Goal: Task Accomplishment & Management: Complete application form

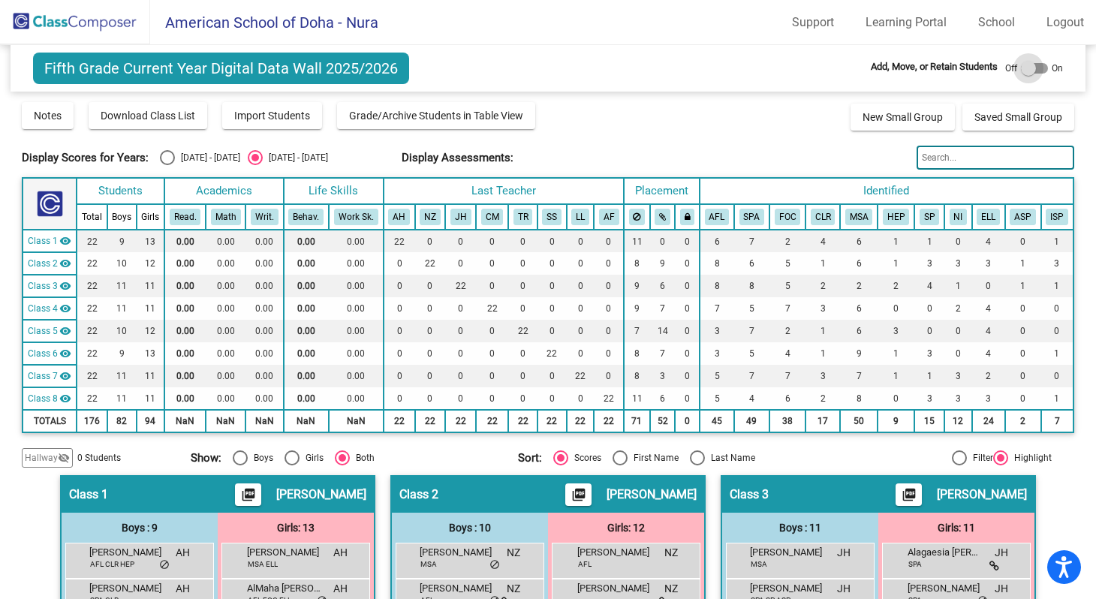
click at [1021, 69] on div at bounding box center [1028, 68] width 15 height 15
checkbox input "true"
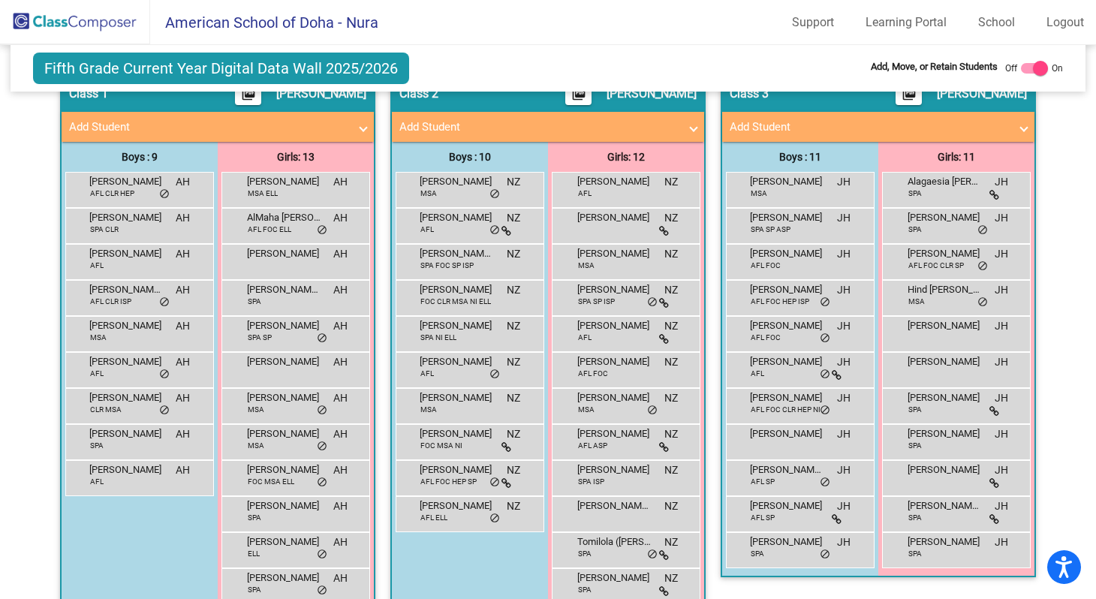
scroll to position [405, 0]
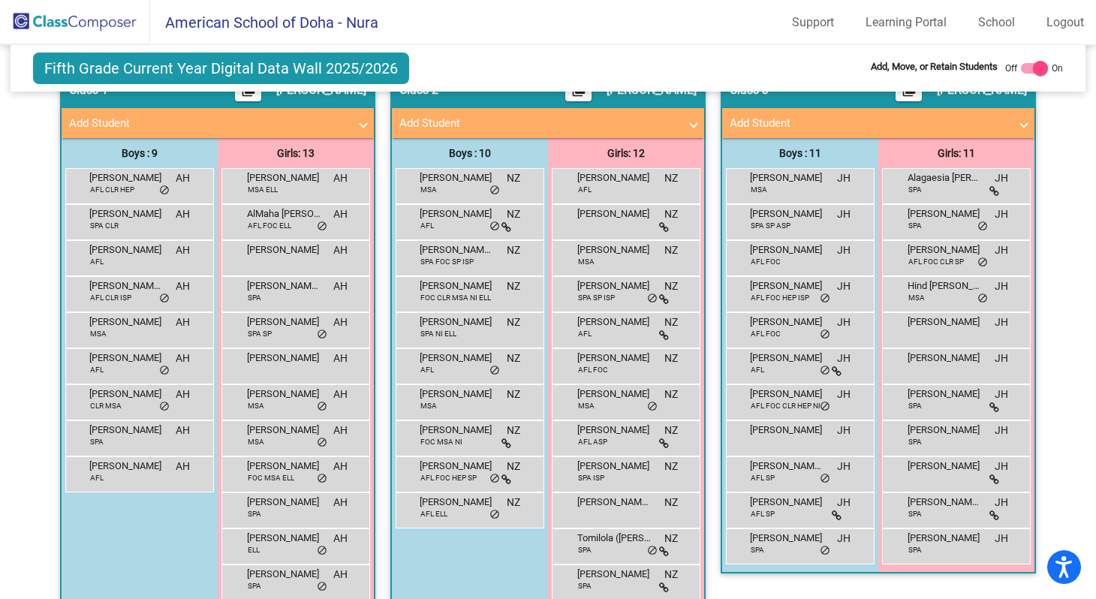
click at [1021, 125] on span at bounding box center [1024, 123] width 6 height 17
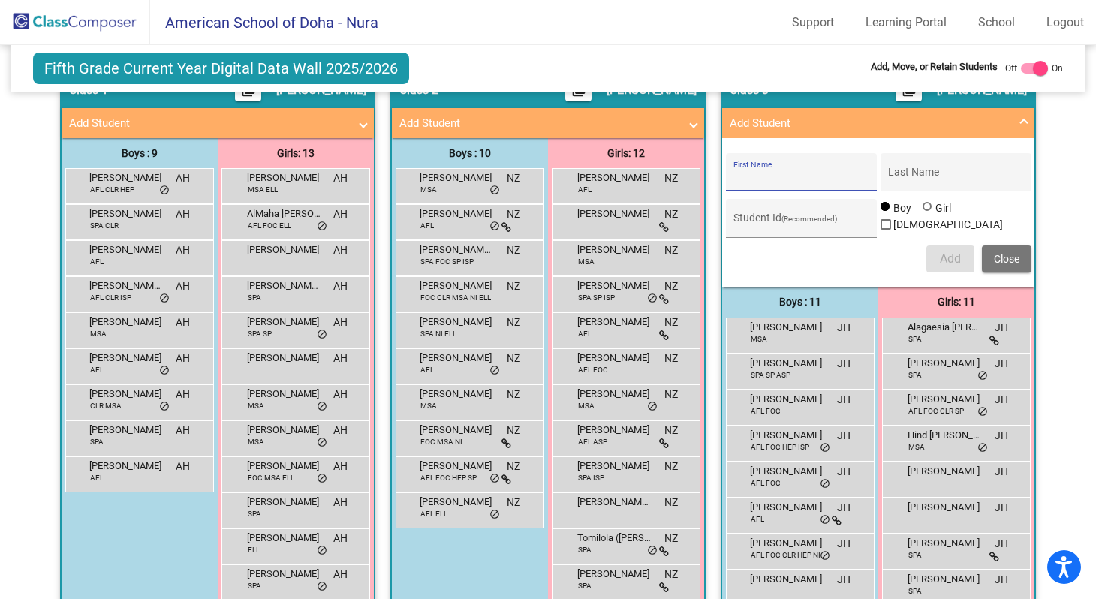
click at [815, 174] on input "First Name" at bounding box center [800, 178] width 135 height 12
type input "[PERSON_NAME]"
click at [1007, 261] on span "Close" at bounding box center [1007, 259] width 26 height 12
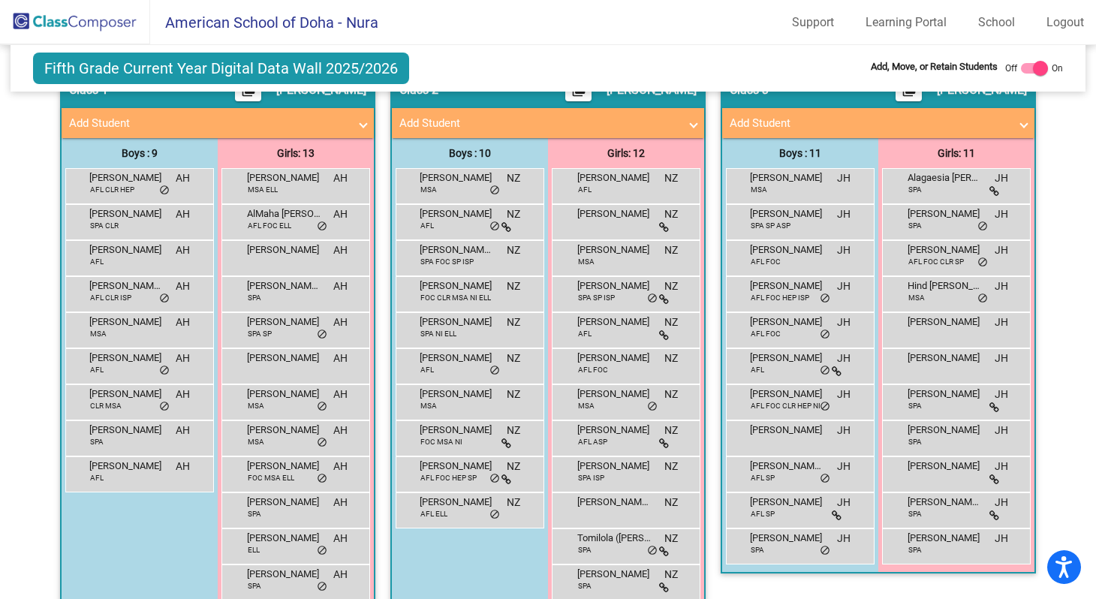
click at [1021, 124] on span at bounding box center [1024, 123] width 6 height 17
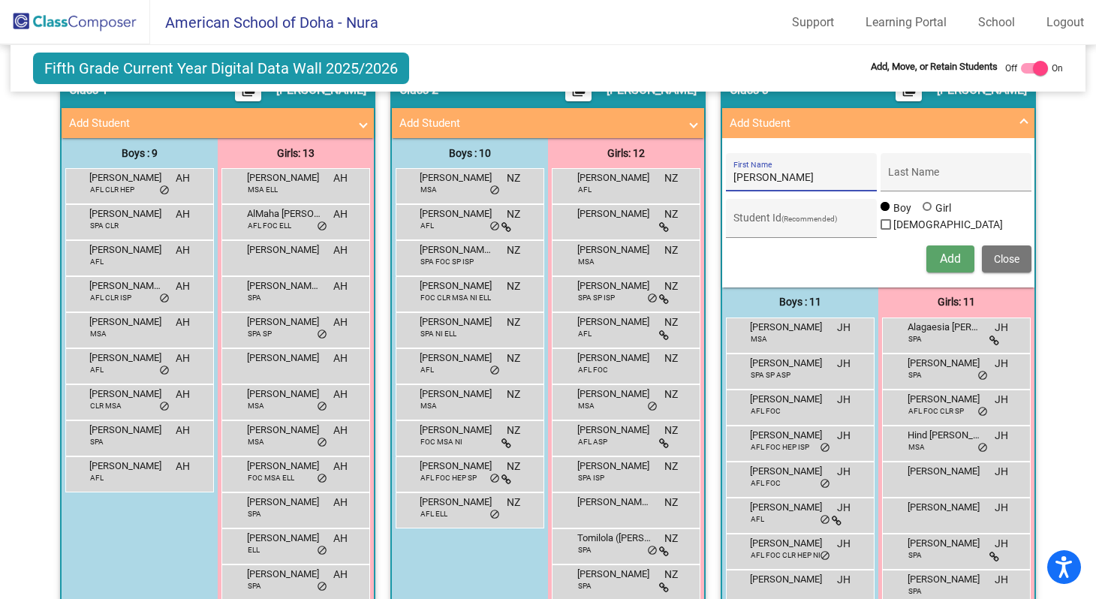
click at [766, 178] on input "[PERSON_NAME]" at bounding box center [800, 178] width 135 height 12
drag, startPoint x: 766, startPoint y: 178, endPoint x: 736, endPoint y: 176, distance: 30.1
click at [733, 176] on input "[PERSON_NAME]" at bounding box center [800, 178] width 135 height 12
type input "M"
paste input ", [PERSON_NAME]"
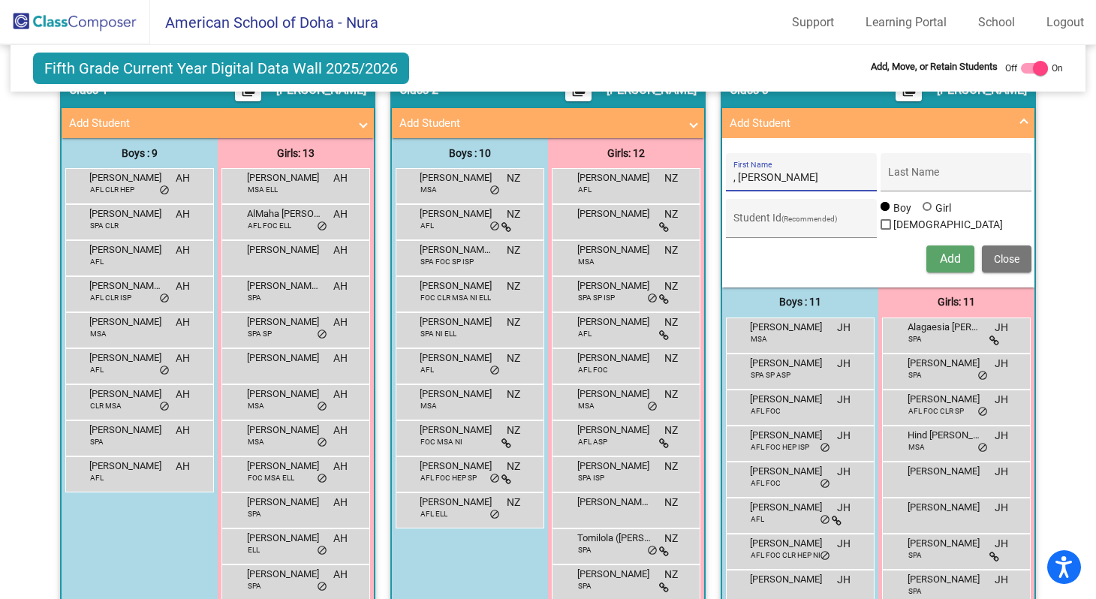
click at [734, 182] on input ", [PERSON_NAME]" at bounding box center [800, 178] width 135 height 12
type input "[PERSON_NAME]"
click at [904, 177] on input "Last Name" at bounding box center [955, 178] width 135 height 12
paste input "Bamakhrama"
type input "Bamakhrama"
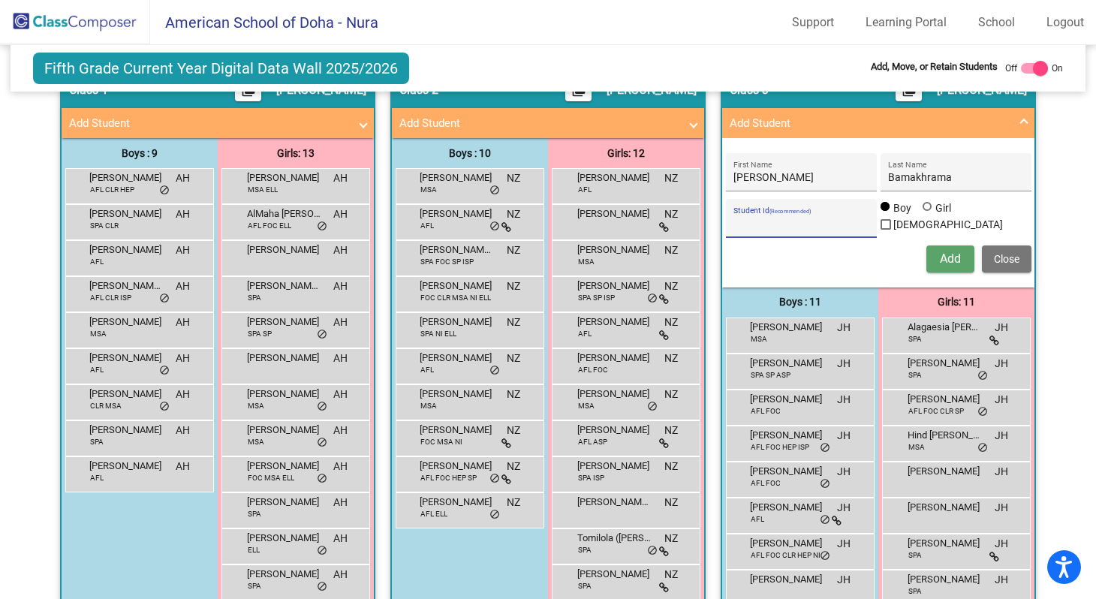
click at [763, 220] on input "Student Id (Recommended)" at bounding box center [800, 224] width 135 height 12
type input "19306"
click at [948, 263] on span "Add" at bounding box center [950, 258] width 21 height 14
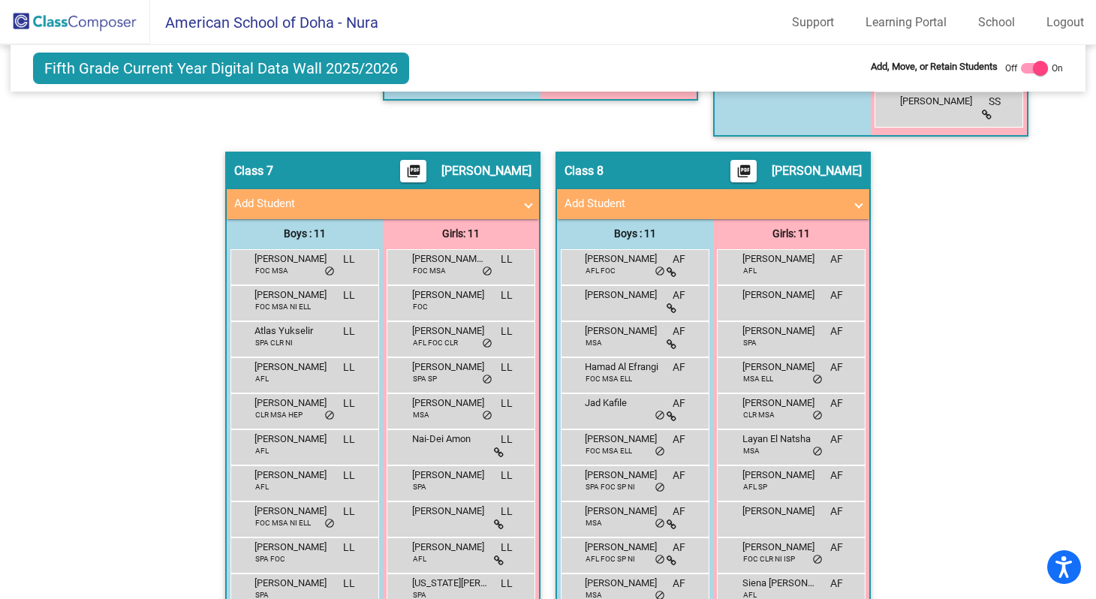
scroll to position [1619, 0]
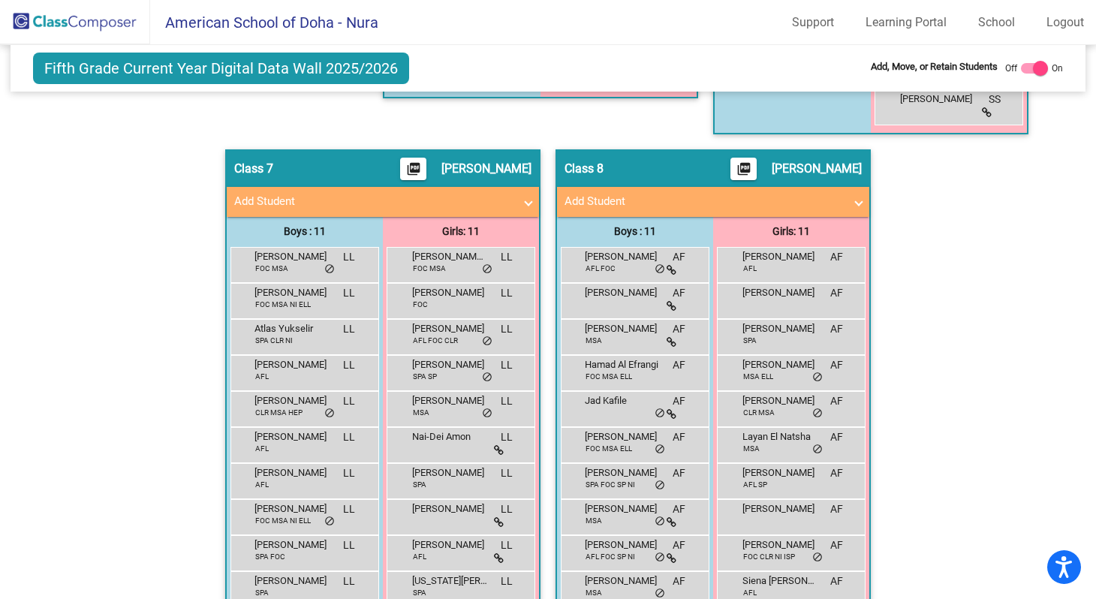
click at [525, 205] on span at bounding box center [528, 201] width 6 height 17
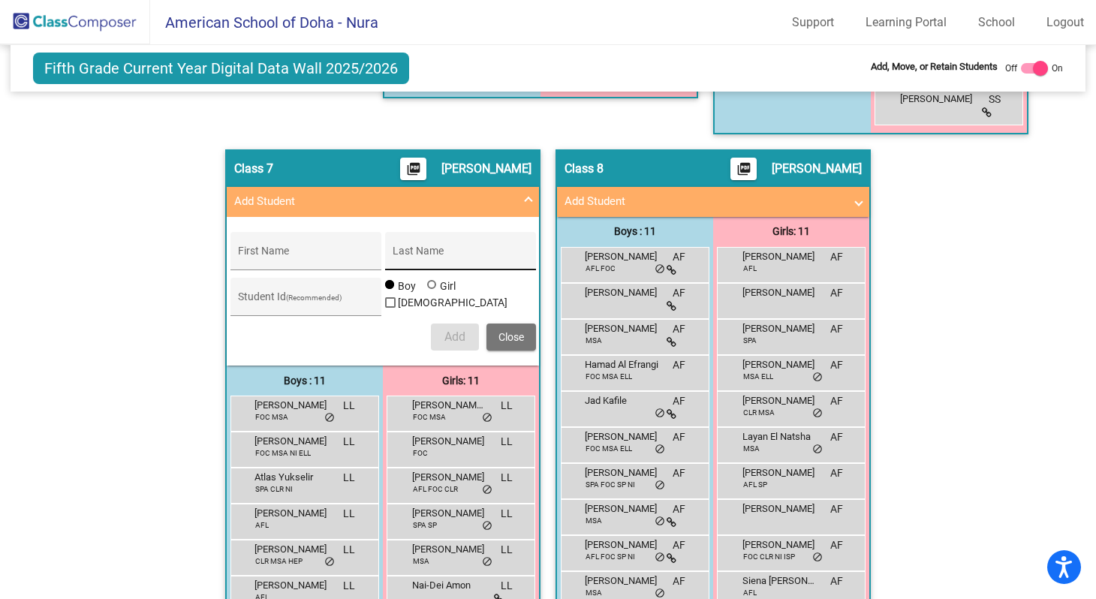
click at [417, 255] on input "Last Name" at bounding box center [460, 257] width 135 height 12
type input "[PERSON_NAME]"
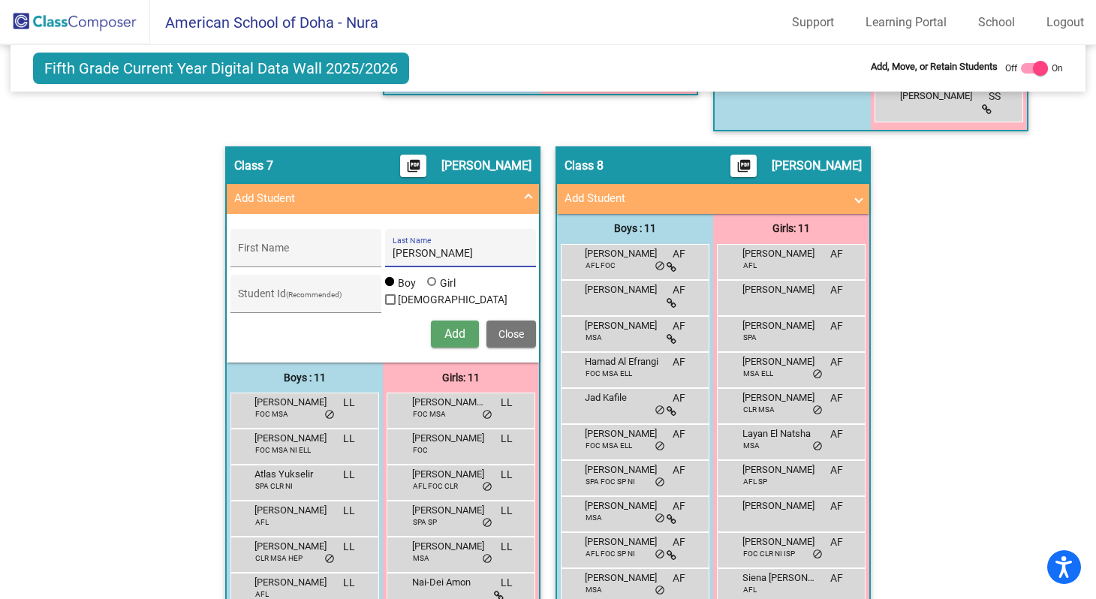
scroll to position [1623, 0]
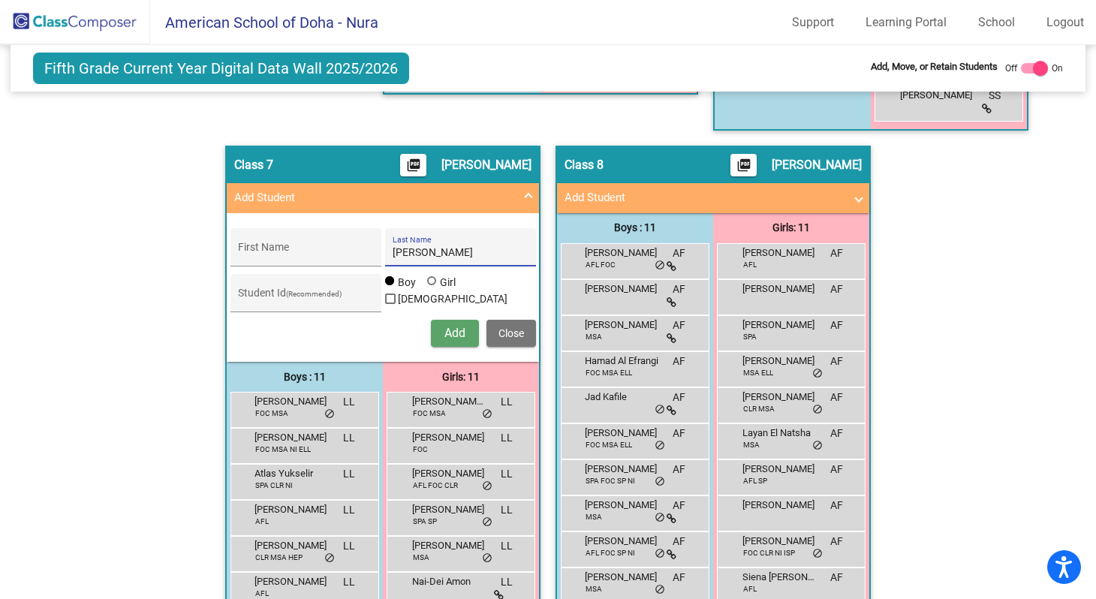
drag, startPoint x: 433, startPoint y: 254, endPoint x: 384, endPoint y: 254, distance: 48.8
click at [387, 254] on div "[PERSON_NAME] Last Name" at bounding box center [460, 247] width 151 height 38
paste input "[PERSON_NAME]"
type input "[PERSON_NAME]"
click at [285, 251] on input "First Name" at bounding box center [305, 253] width 135 height 12
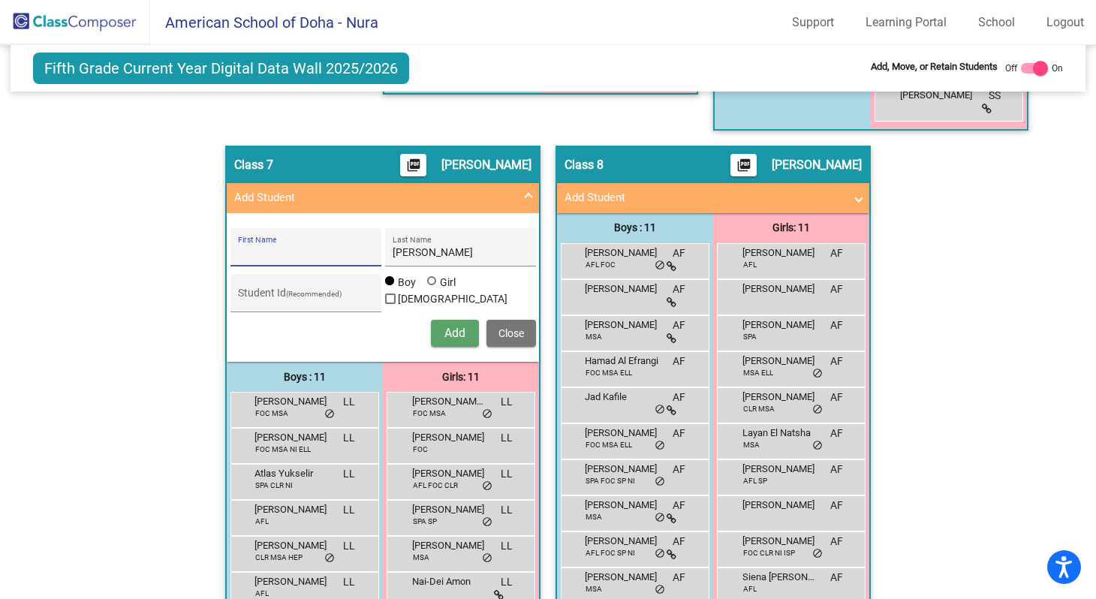
paste input "[PERSON_NAME]"
type input "[PERSON_NAME]"
click at [429, 285] on div at bounding box center [431, 280] width 9 height 9
click at [432, 289] on input "Girl" at bounding box center [432, 288] width 1 height 1
radio input "true"
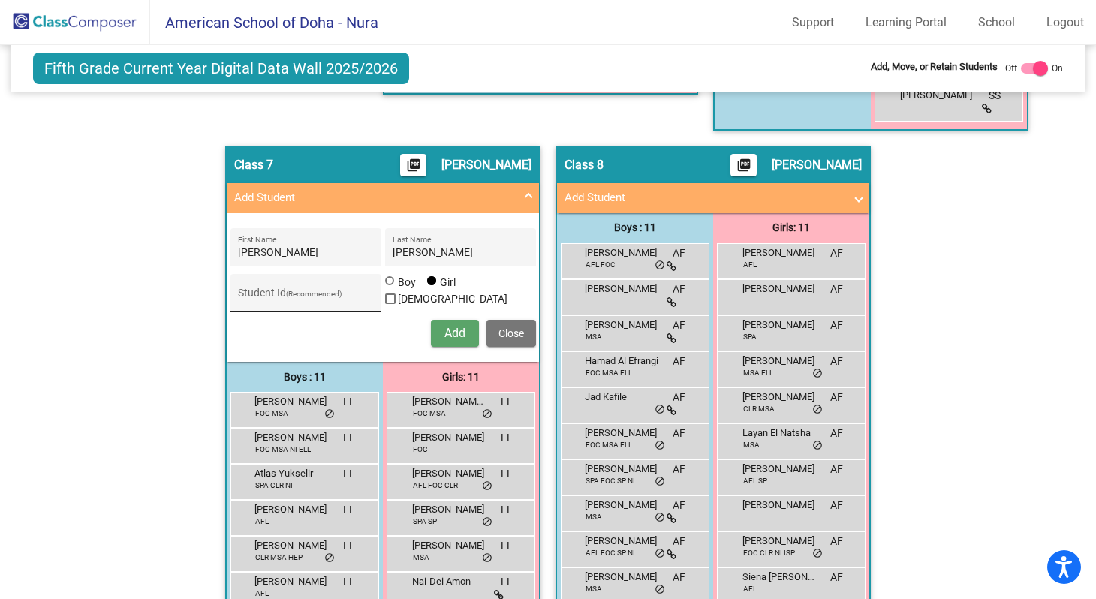
click at [320, 297] on input "Student Id (Recommended)" at bounding box center [305, 299] width 135 height 12
type input "19615"
click at [453, 338] on span "Add" at bounding box center [454, 333] width 21 height 14
click at [508, 338] on span "Close" at bounding box center [511, 333] width 26 height 12
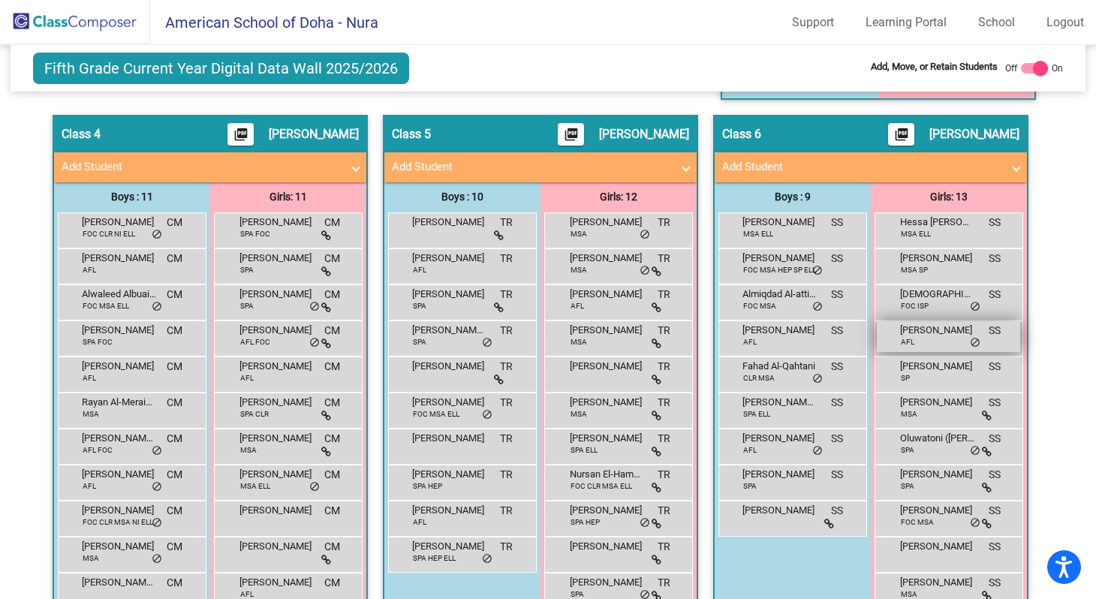
scroll to position [1063, 0]
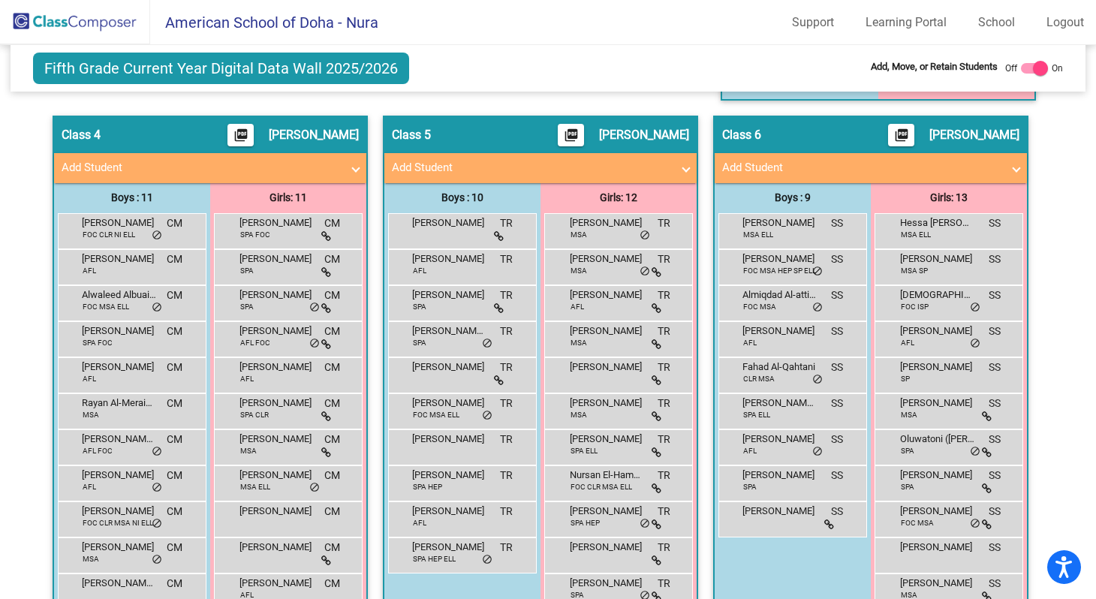
click at [1013, 173] on span at bounding box center [1016, 167] width 6 height 17
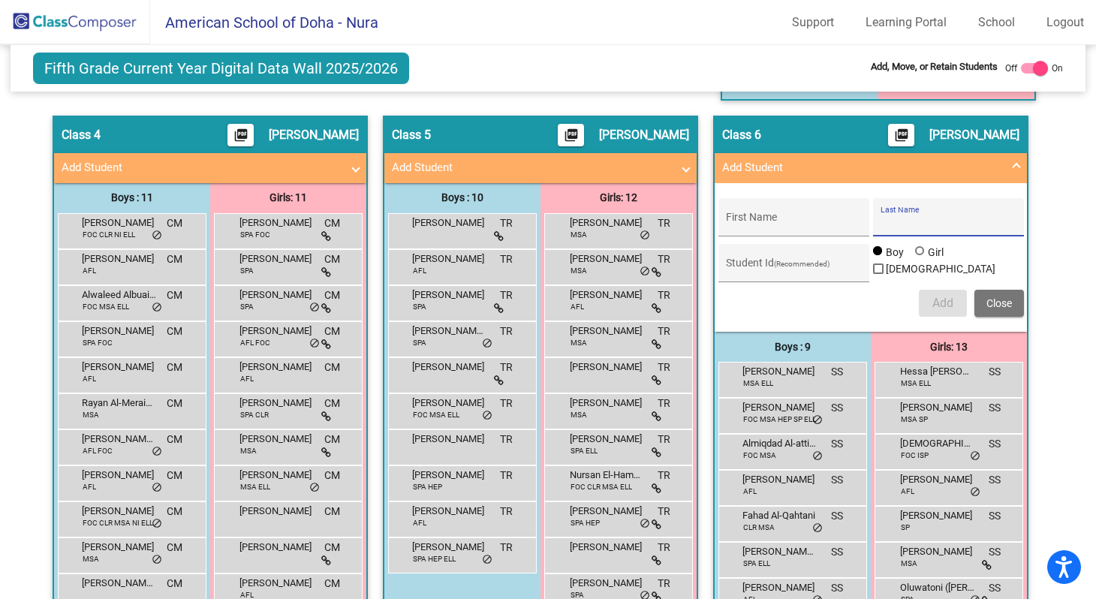
click at [937, 217] on input "Last Name" at bounding box center [947, 223] width 135 height 12
paste input "Adeel, Duaa"
type input "Adeel, Duaa"
click at [767, 223] on input "First Name" at bounding box center [793, 223] width 135 height 12
paste input "Adeel, Duaa"
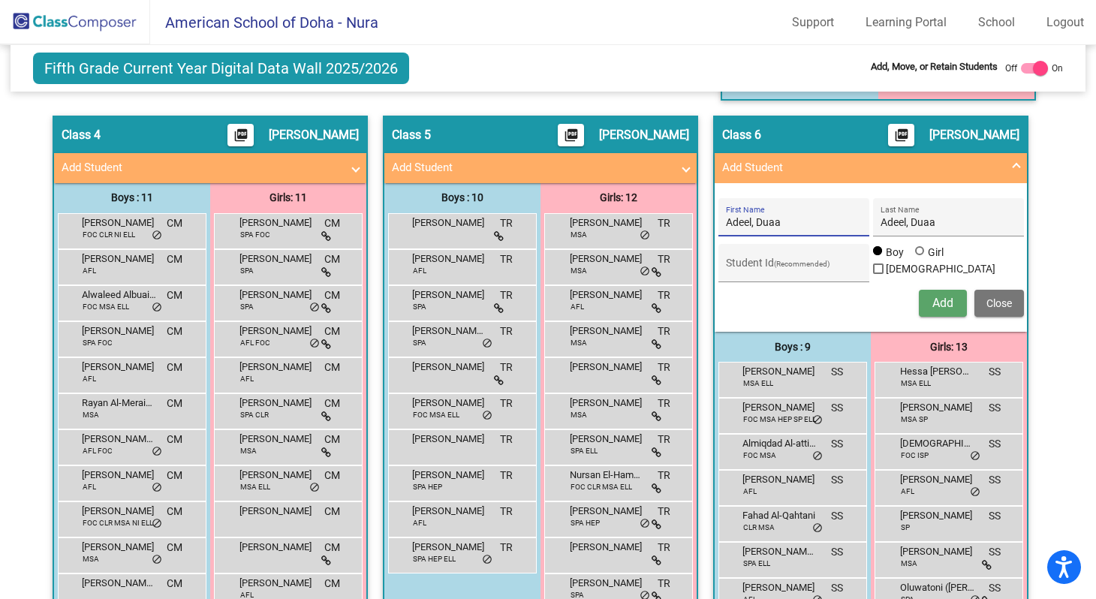
drag, startPoint x: 753, startPoint y: 224, endPoint x: 719, endPoint y: 224, distance: 33.8
click at [719, 224] on div "[PERSON_NAME] First Name" at bounding box center [793, 217] width 151 height 38
type input "Duaa"
drag, startPoint x: 901, startPoint y: 225, endPoint x: 945, endPoint y: 224, distance: 44.3
click at [950, 224] on input "Adee" at bounding box center [947, 223] width 135 height 12
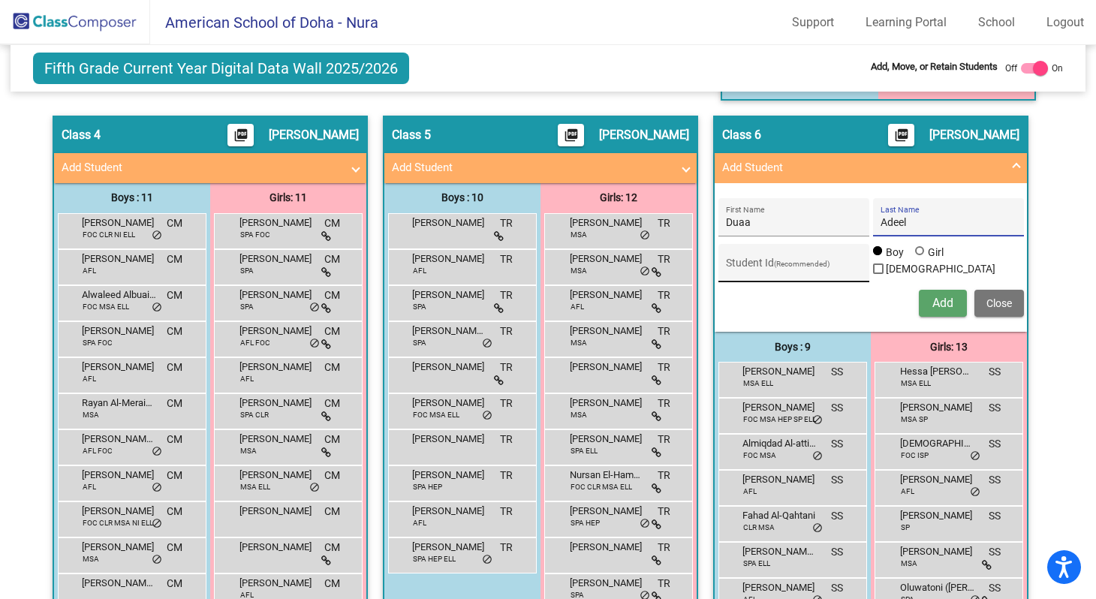
type input "Adeel"
click at [789, 266] on input "Student Id (Recommended)" at bounding box center [793, 269] width 135 height 12
type input "19843"
click at [916, 255] on div at bounding box center [919, 250] width 9 height 9
click at [920, 259] on input "Girl" at bounding box center [920, 258] width 1 height 1
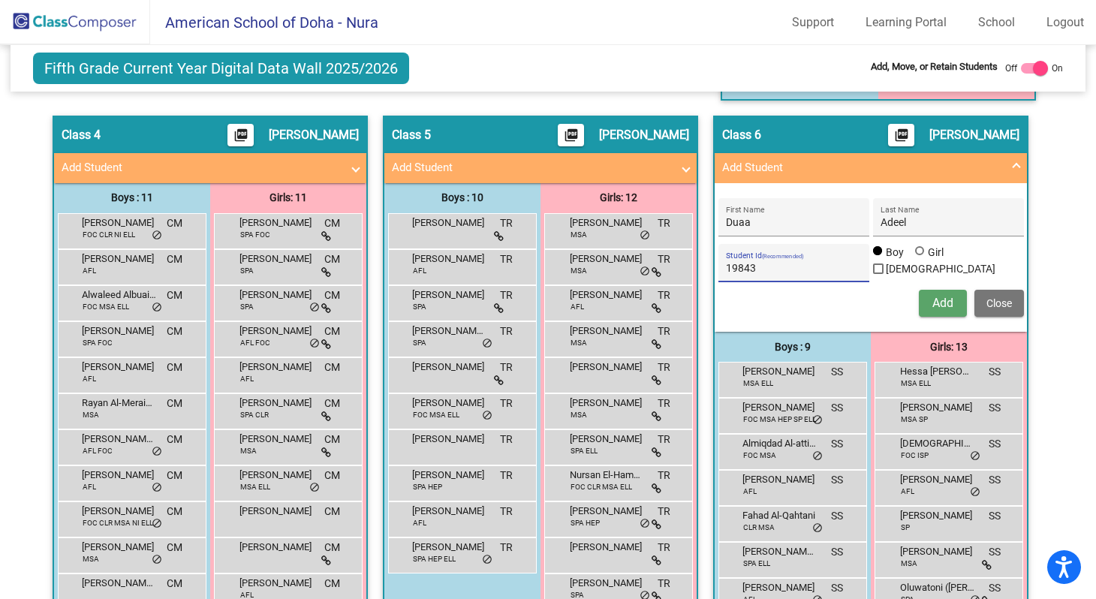
radio input "true"
click at [932, 307] on span "Add" at bounding box center [942, 303] width 21 height 14
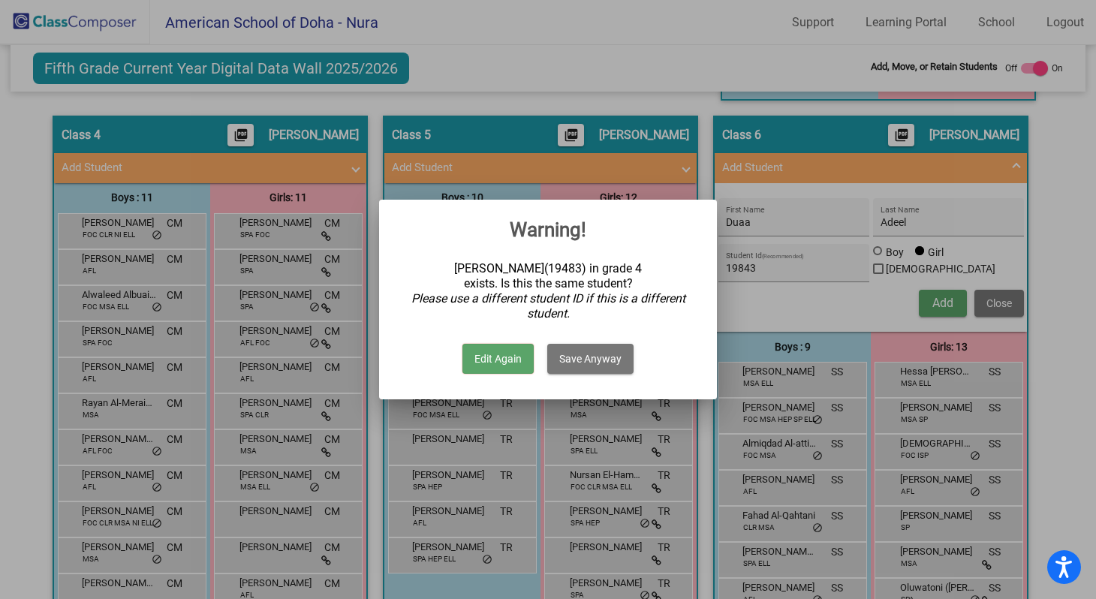
click at [594, 361] on button "Save Anyway" at bounding box center [590, 359] width 86 height 30
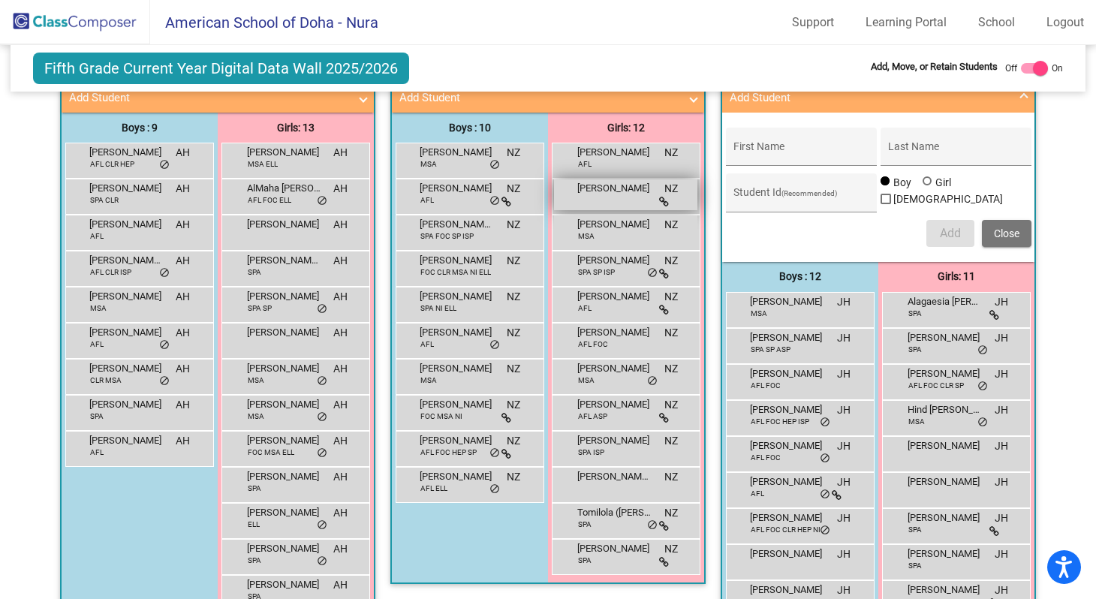
scroll to position [428, 0]
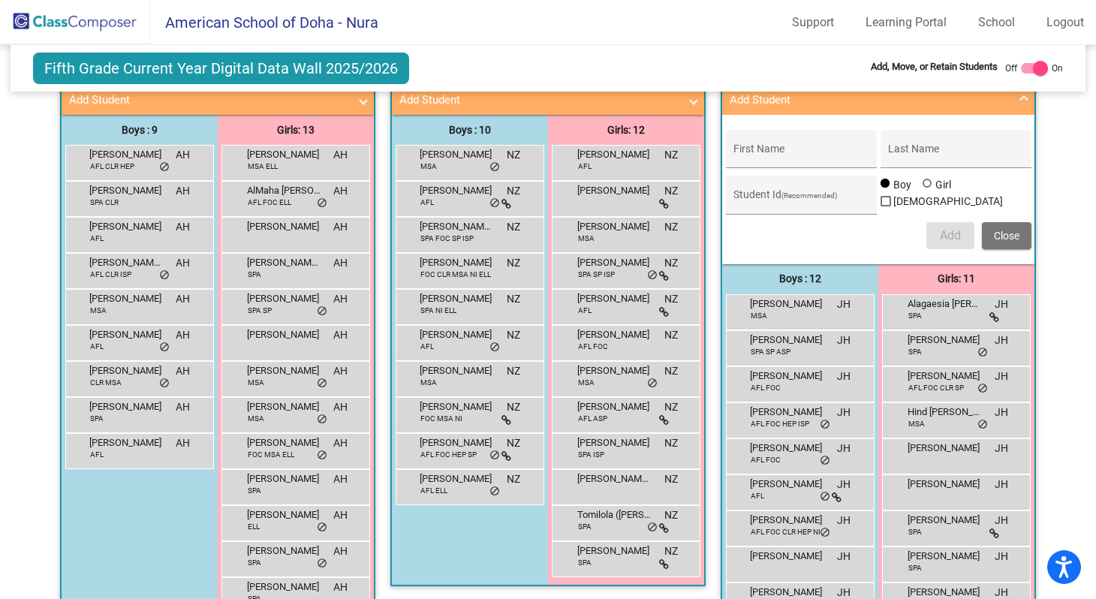
click at [1002, 241] on span "Close" at bounding box center [1007, 236] width 26 height 12
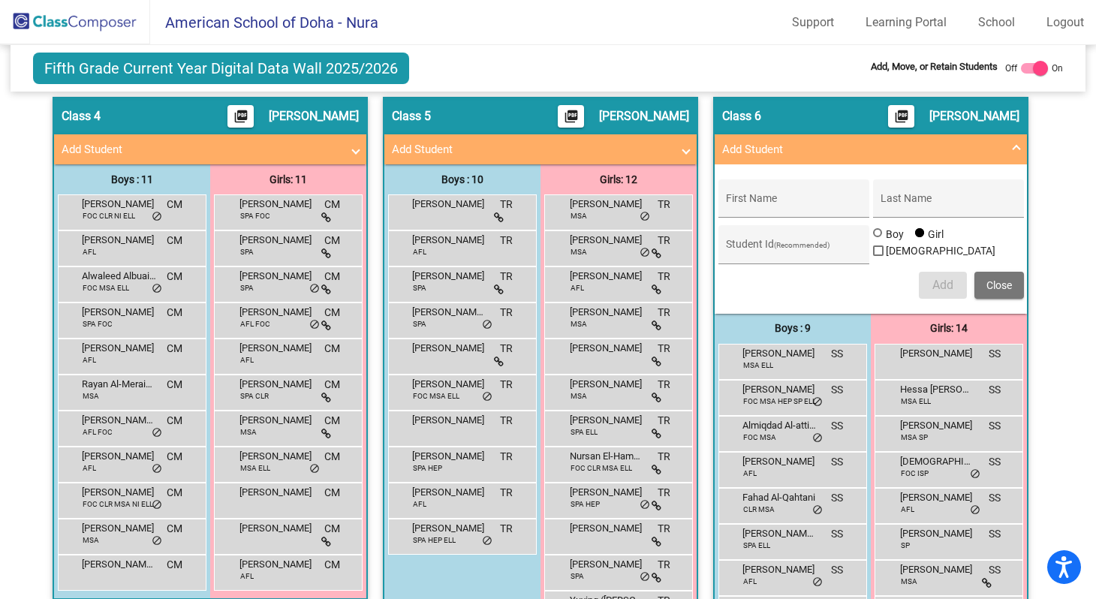
scroll to position [966, 0]
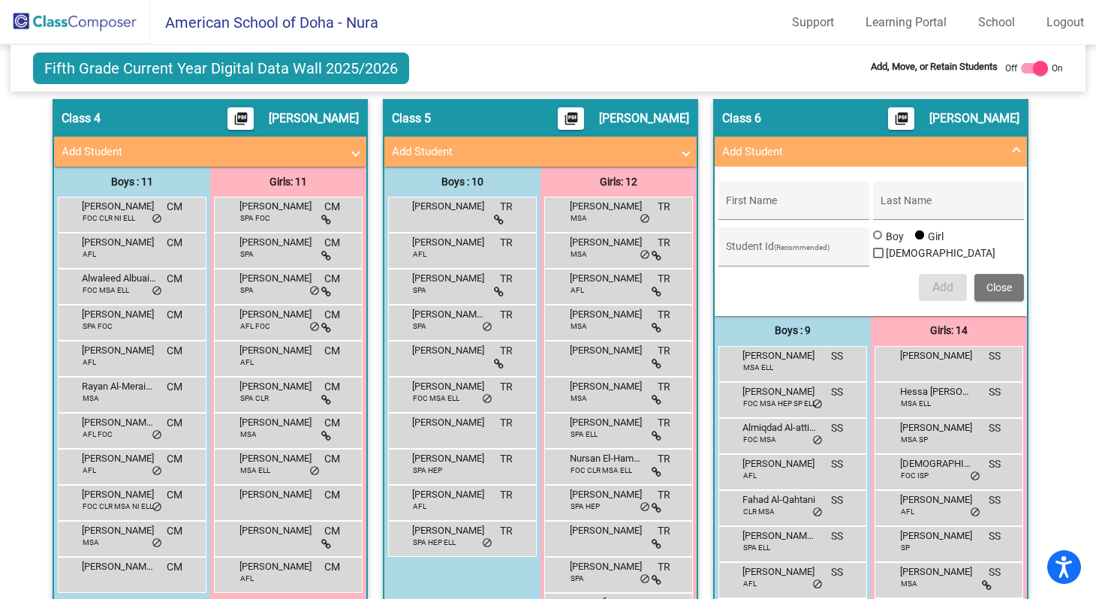
click at [683, 156] on span at bounding box center [686, 151] width 6 height 17
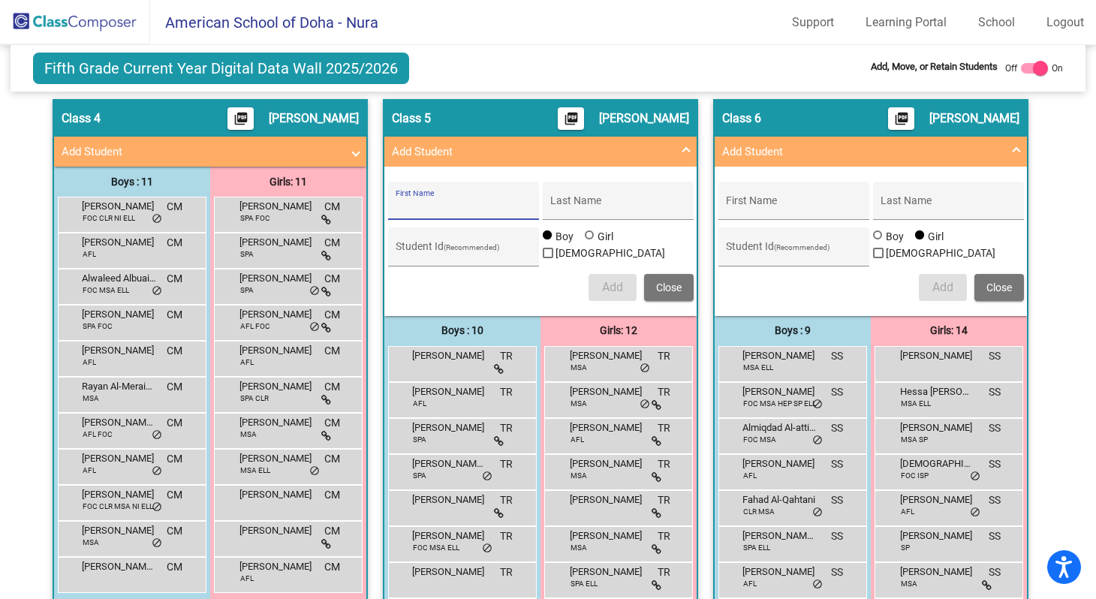
click at [484, 203] on input "First Name" at bounding box center [463, 206] width 135 height 12
click at [511, 203] on input "First Name" at bounding box center [463, 206] width 135 height 12
paste input "Sharqawi, [PERSON_NAME] [PERSON_NAME]"
click at [403, 207] on input "Sharqawi, [PERSON_NAME] [PERSON_NAME]" at bounding box center [463, 206] width 135 height 12
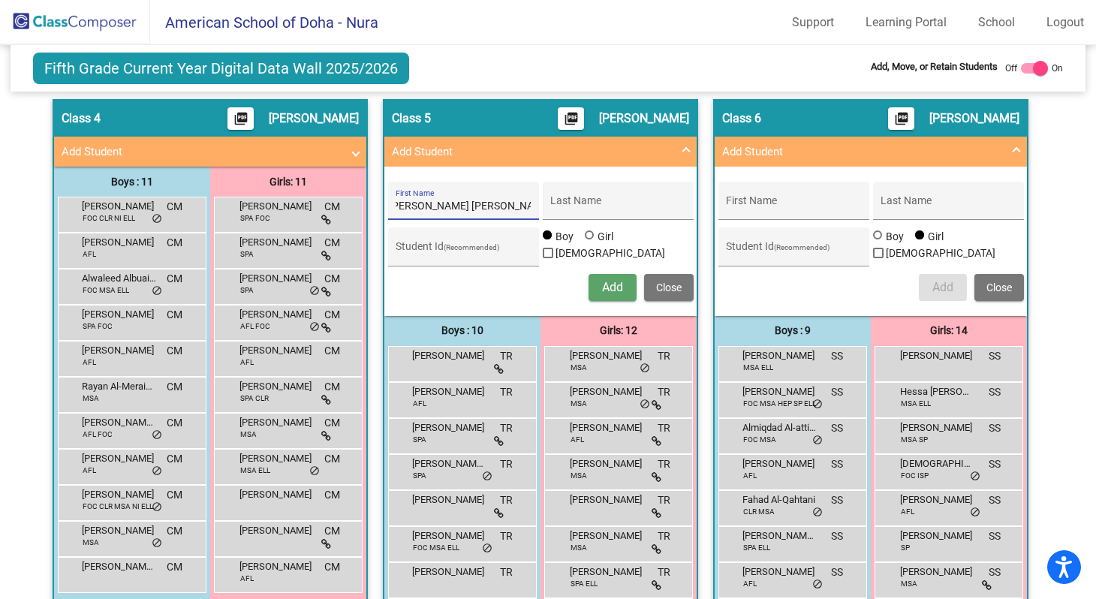
scroll to position [0, 0]
drag, startPoint x: 424, startPoint y: 206, endPoint x: 514, endPoint y: 210, distance: 90.1
click at [514, 210] on input "[PERSON_NAME] [PERSON_NAME]" at bounding box center [463, 206] width 135 height 12
type input "Haron"
click at [576, 206] on input "Last Name" at bounding box center [617, 206] width 135 height 12
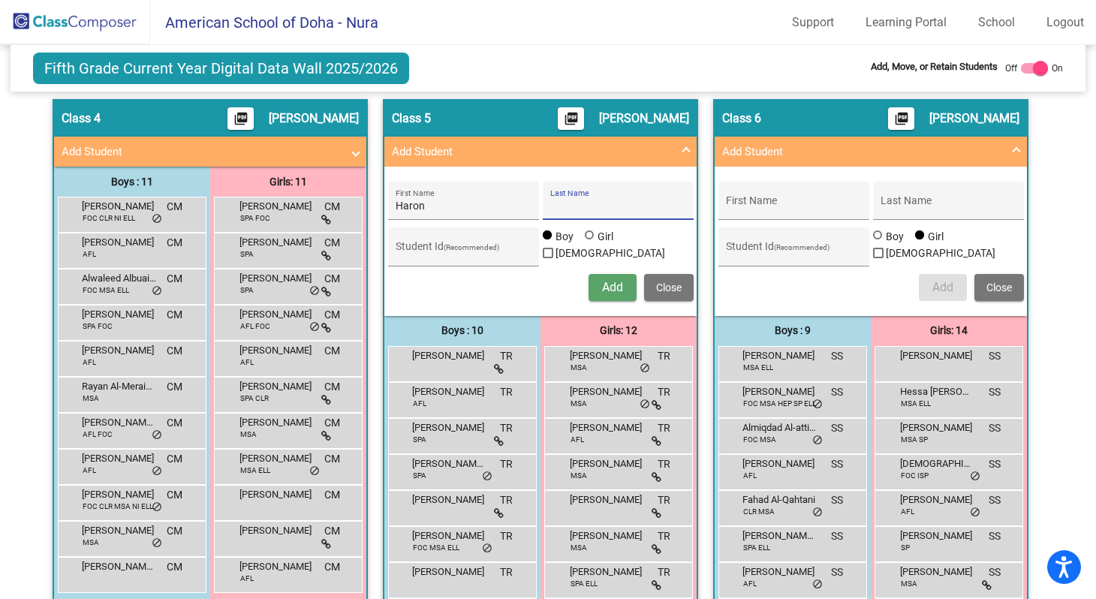
paste input "Sharqawi, [PERSON_NAME] [PERSON_NAME]"
drag, startPoint x: 589, startPoint y: 209, endPoint x: 522, endPoint y: 208, distance: 67.6
click at [522, 208] on div "[PERSON_NAME] First Name Sharqawi, [PERSON_NAME] [PERSON_NAME] Last Name" at bounding box center [540, 201] width 305 height 38
click at [584, 209] on input "Sharqawi, [PERSON_NAME] [PERSON_NAME]" at bounding box center [617, 206] width 135 height 12
drag, startPoint x: 591, startPoint y: 208, endPoint x: 660, endPoint y: 214, distance: 69.3
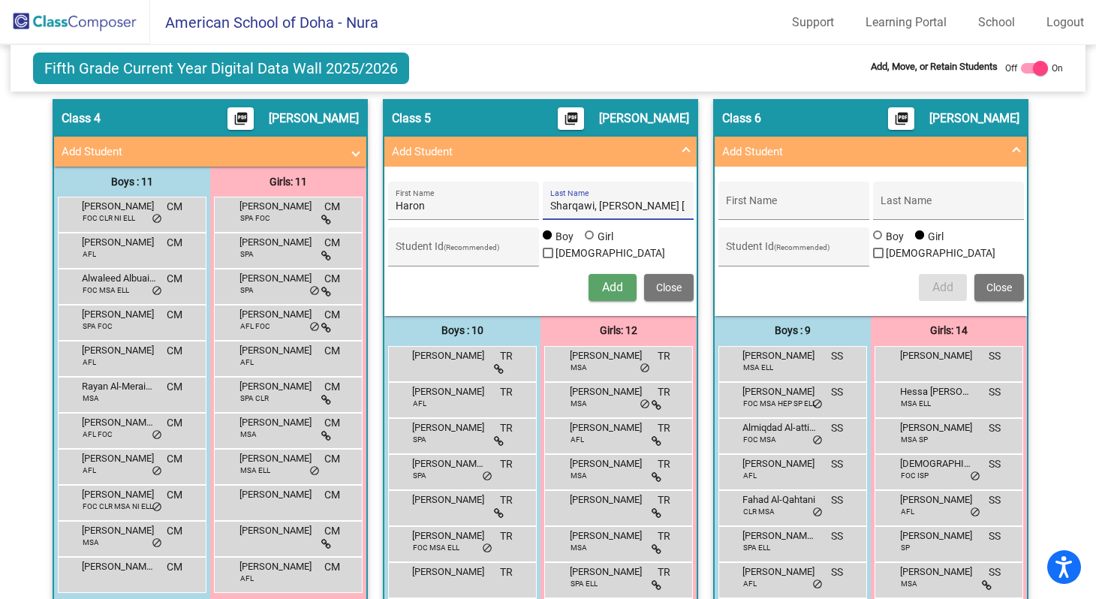
click at [660, 214] on div "Sharqawi, [PERSON_NAME] [PERSON_NAME] Last Name" at bounding box center [617, 205] width 135 height 31
type input "Sharqawi,"
click at [432, 211] on input "Haron" at bounding box center [463, 206] width 135 height 12
type input "H"
paste input "Sharqawi, [PERSON_NAME] [PERSON_NAME]"
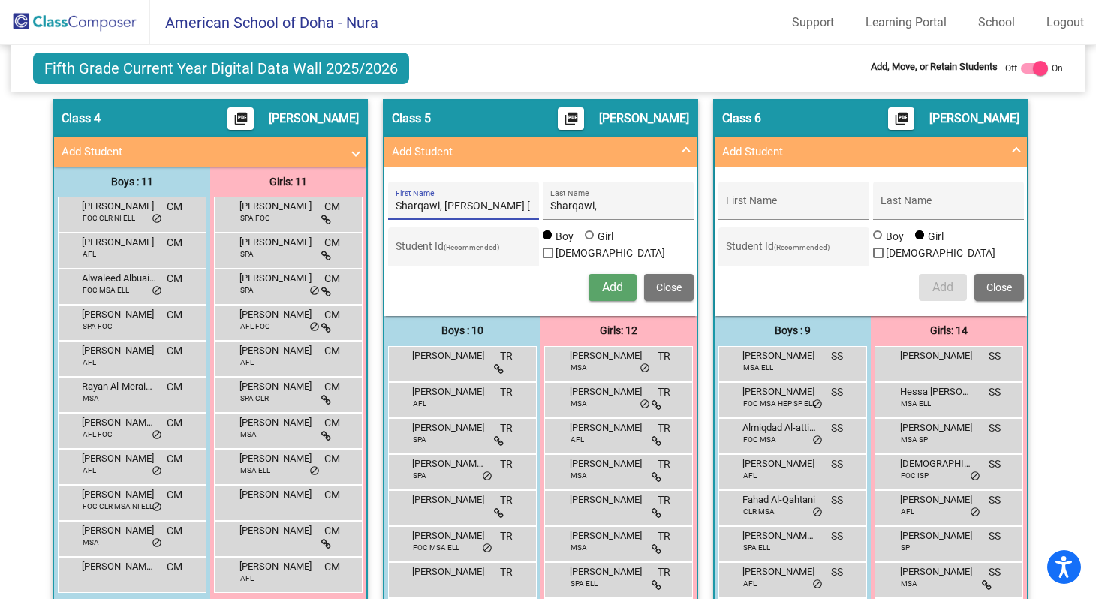
scroll to position [0, 37]
click at [403, 206] on input "Sharqawi, [PERSON_NAME] [PERSON_NAME]" at bounding box center [463, 206] width 135 height 12
type input "[PERSON_NAME] [PERSON_NAME]"
click at [594, 208] on input "Sharqawi," at bounding box center [617, 206] width 135 height 12
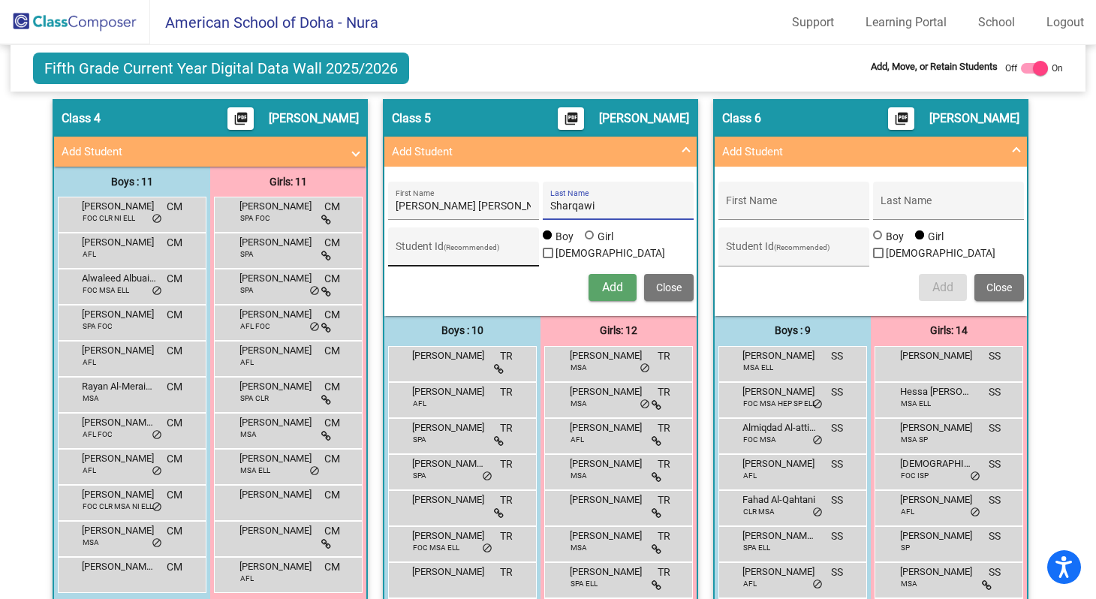
type input "Sharqawi"
click at [470, 248] on input "Student Id (Recommended)" at bounding box center [463, 252] width 135 height 12
type input "19616"
click at [608, 291] on span "Add" at bounding box center [612, 287] width 21 height 14
